Goal: Check status: Check status

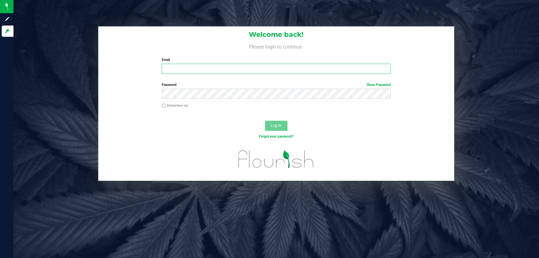
click at [183, 69] on input "Email" at bounding box center [276, 69] width 229 height 10
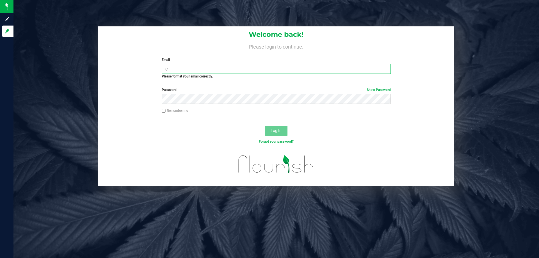
type input "[EMAIL_ADDRESS][DOMAIN_NAME]"
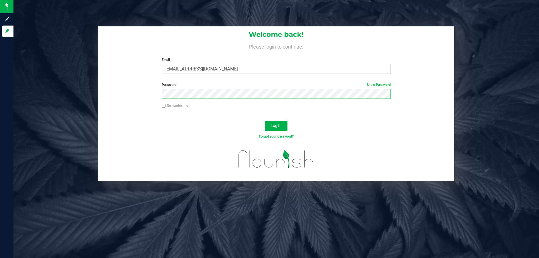
click at [265, 121] on button "Log In" at bounding box center [276, 126] width 22 height 10
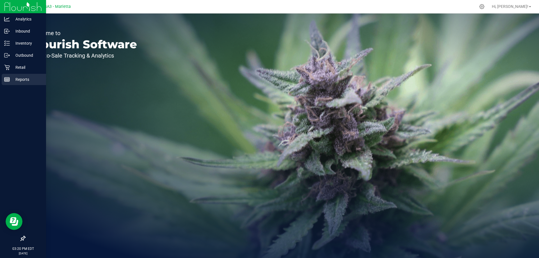
click at [21, 77] on p "Reports" at bounding box center [27, 79] width 34 height 7
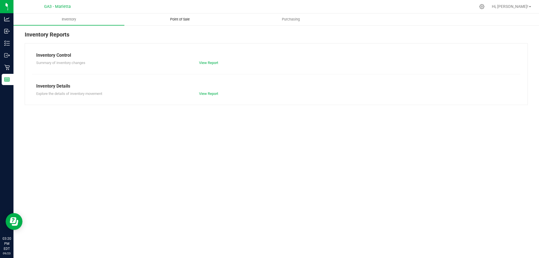
click at [172, 19] on span "Point of Sale" at bounding box center [180, 19] width 35 height 5
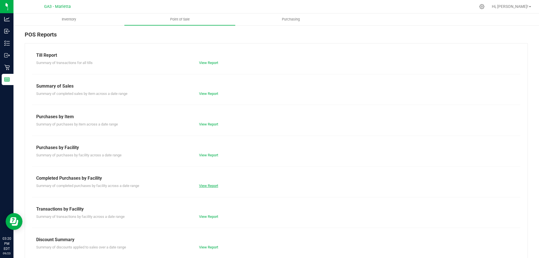
click at [203, 187] on link "View Report" at bounding box center [208, 186] width 19 height 4
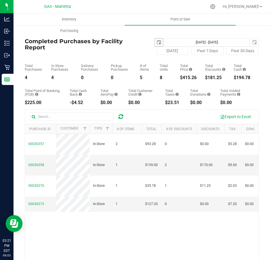
click at [156, 41] on span "select" at bounding box center [158, 42] width 4 height 4
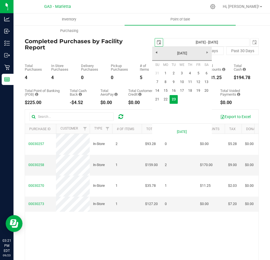
scroll to position [0, 14]
click at [163, 97] on link "22" at bounding box center [165, 99] width 8 height 9
type input "[DATE]"
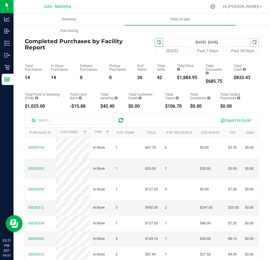
click at [252, 43] on span "select" at bounding box center [254, 42] width 4 height 4
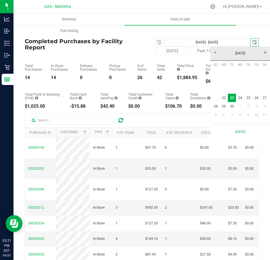
scroll to position [0, 14]
click at [224, 98] on link "22" at bounding box center [223, 98] width 8 height 9
type input "[DATE] - [DATE]"
type input "[DATE]"
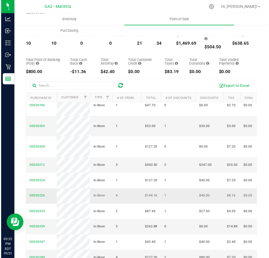
scroll to position [62, 0]
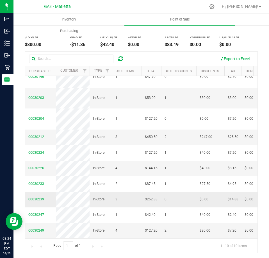
drag, startPoint x: 92, startPoint y: 154, endPoint x: 96, endPoint y: 183, distance: 29.2
click at [96, 197] on span "In-Store" at bounding box center [99, 199] width 12 height 5
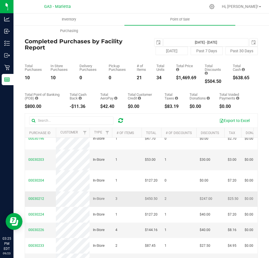
scroll to position [0, 0]
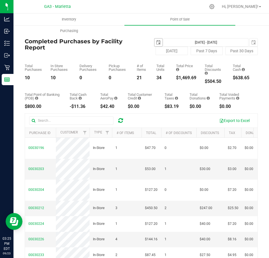
click at [154, 43] on span "select" at bounding box center [158, 42] width 8 height 8
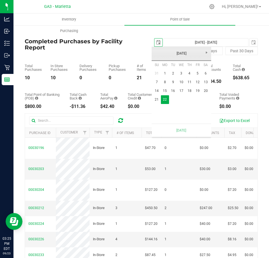
scroll to position [0, 14]
click at [156, 99] on link "21" at bounding box center [157, 99] width 8 height 9
type input "[DATE] - [DATE]"
type input "[DATE]"
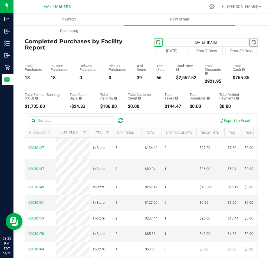
click at [250, 42] on span "select" at bounding box center [254, 42] width 8 height 8
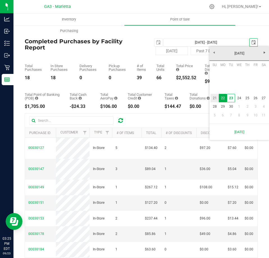
click at [213, 98] on link "21" at bounding box center [215, 98] width 8 height 9
type input "[DATE] - [DATE]"
type input "[DATE]"
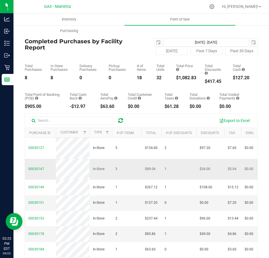
scroll to position [9, 0]
click at [173, 53] on button "[DATE]" at bounding box center [172, 51] width 32 height 8
type input "[DATE] - [DATE]"
